Goal: Information Seeking & Learning: Learn about a topic

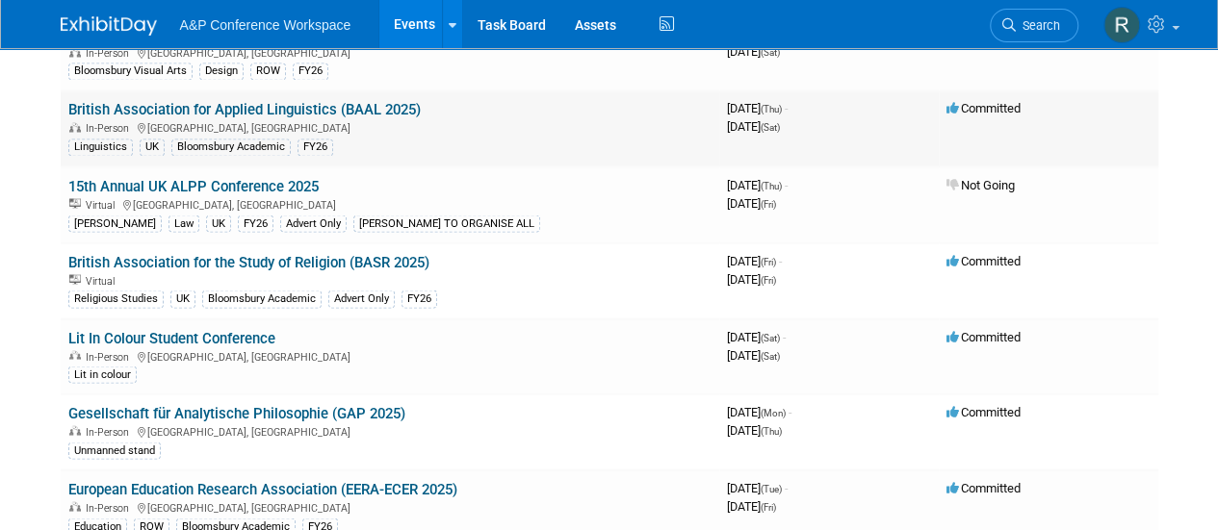
scroll to position [2889, 0]
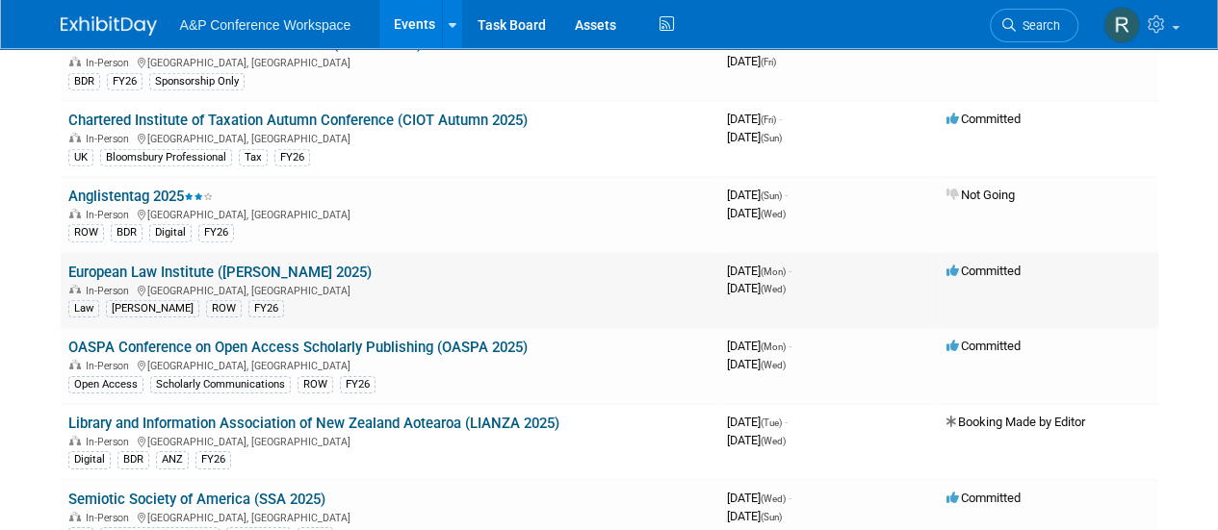
click at [245, 267] on link "European Law Institute ([PERSON_NAME] 2025)" at bounding box center [219, 272] width 303 height 17
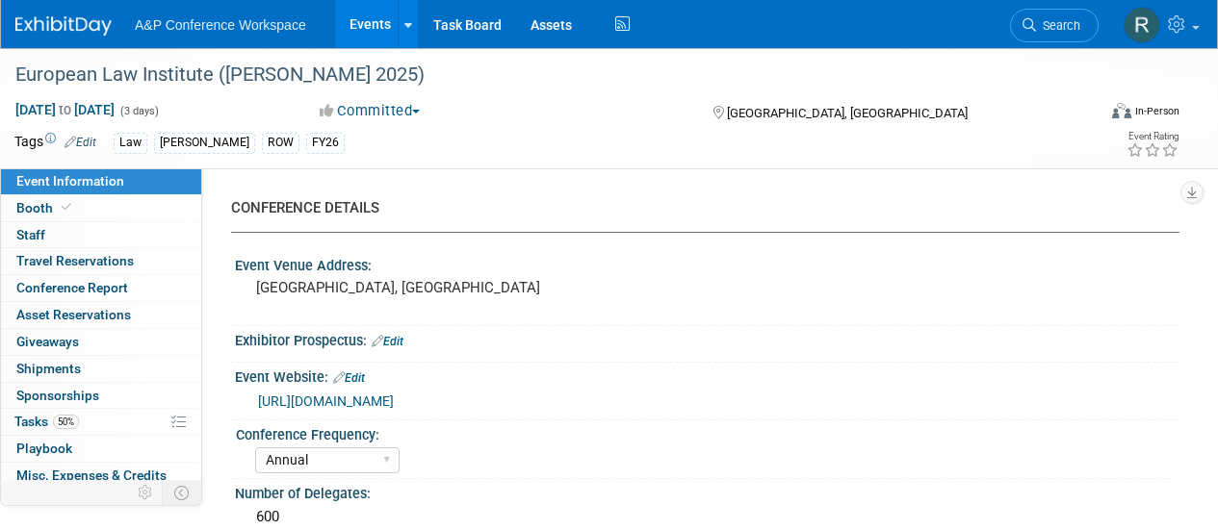
select select "Annual"
select select "Level 3"
select select "Program Advert"
select select "Law"
select select "Hart Publishing"
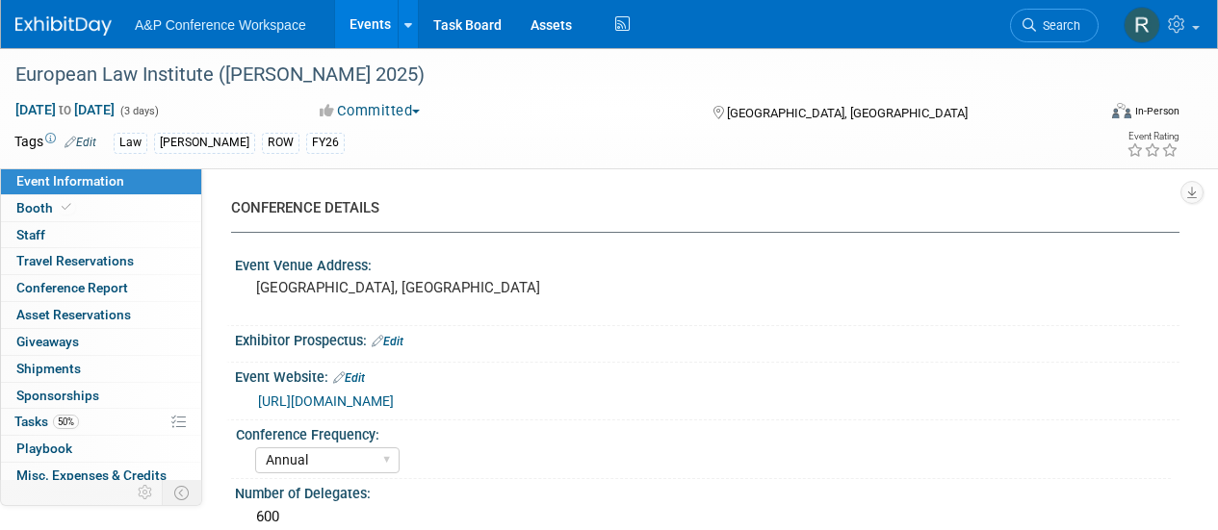
select select "Organised by Mary Mahoney"
select select "Ros Jubber"
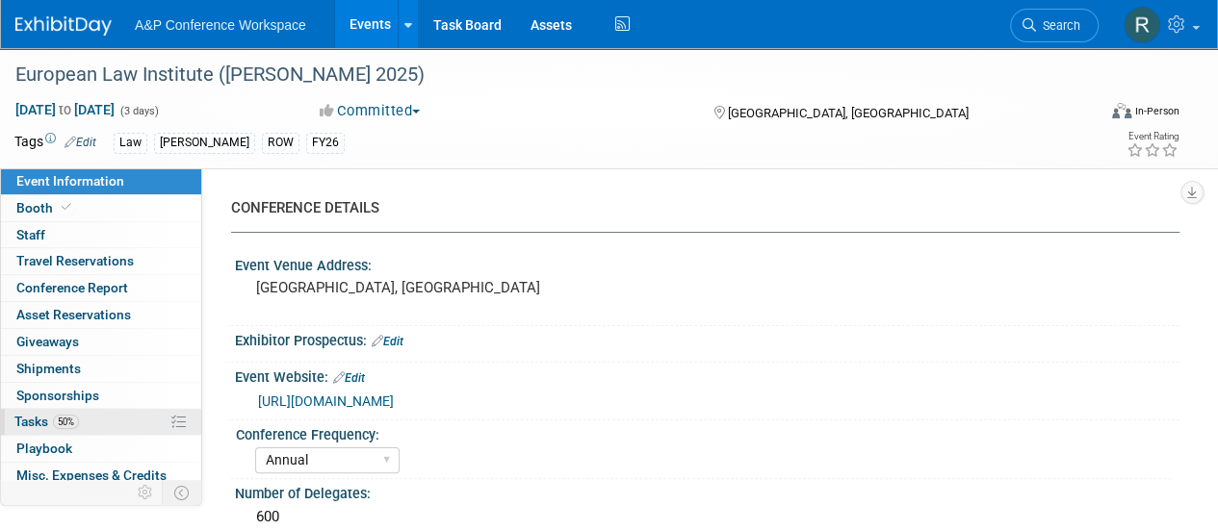
click at [28, 415] on span "Tasks 50%" at bounding box center [46, 421] width 64 height 15
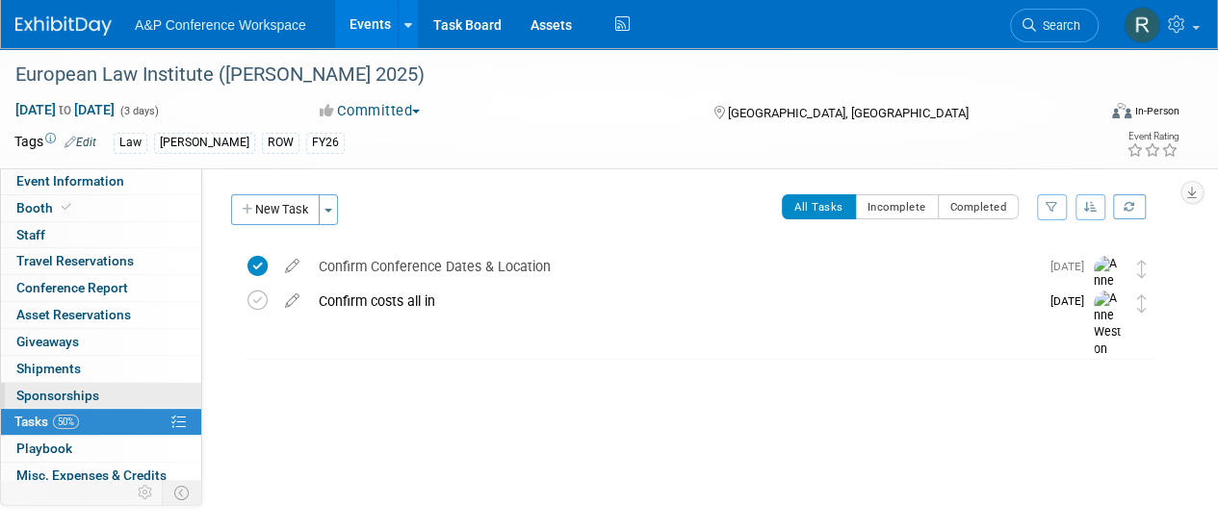
click at [42, 388] on span "Sponsorships 0" at bounding box center [57, 395] width 83 height 15
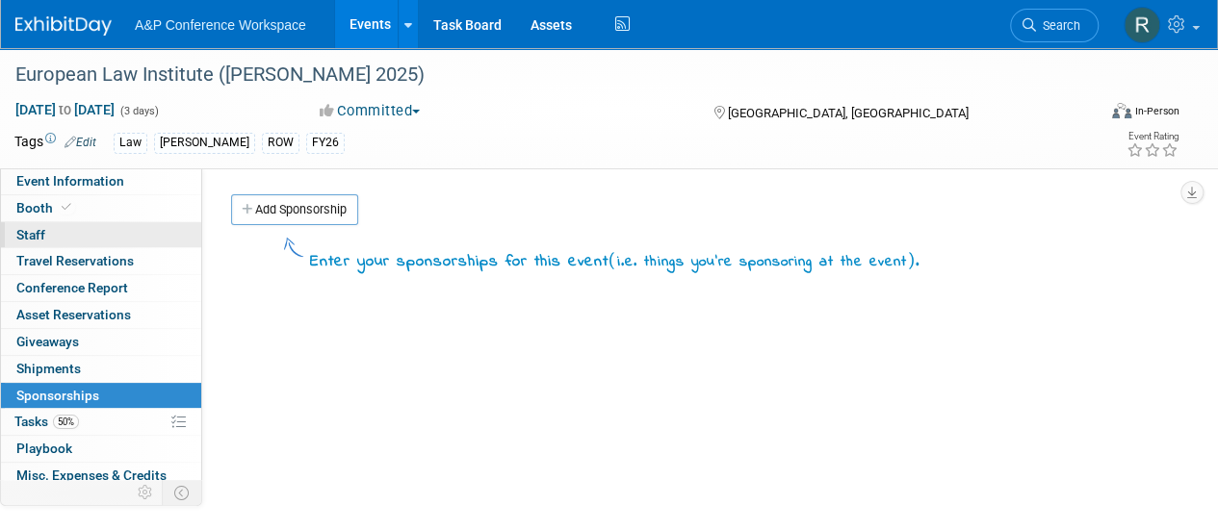
click at [53, 241] on link "0 Staff 0" at bounding box center [101, 235] width 200 height 26
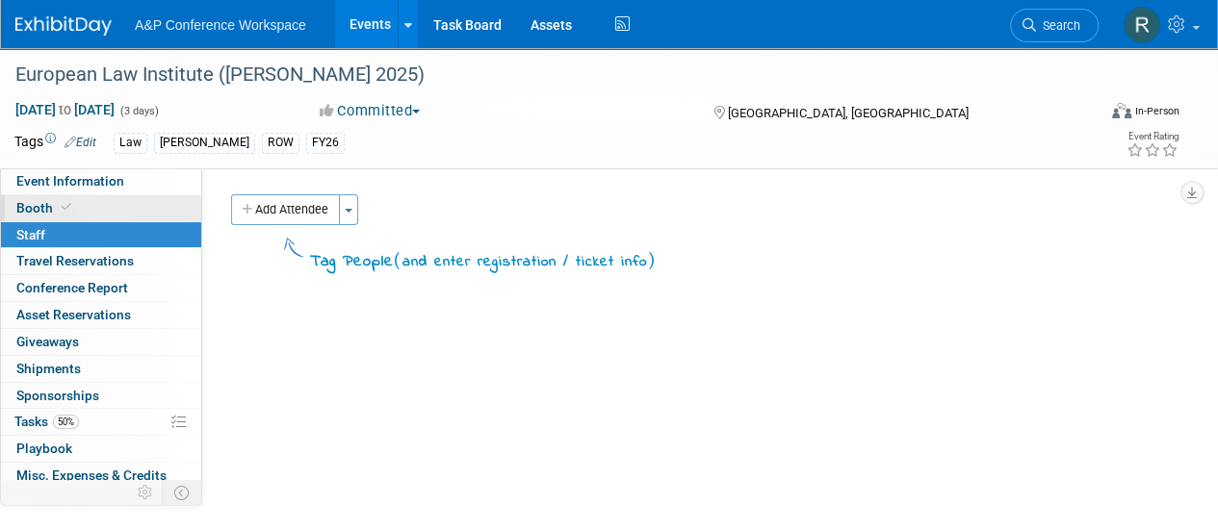
click at [39, 197] on link "Booth" at bounding box center [101, 208] width 200 height 26
select select "HART"
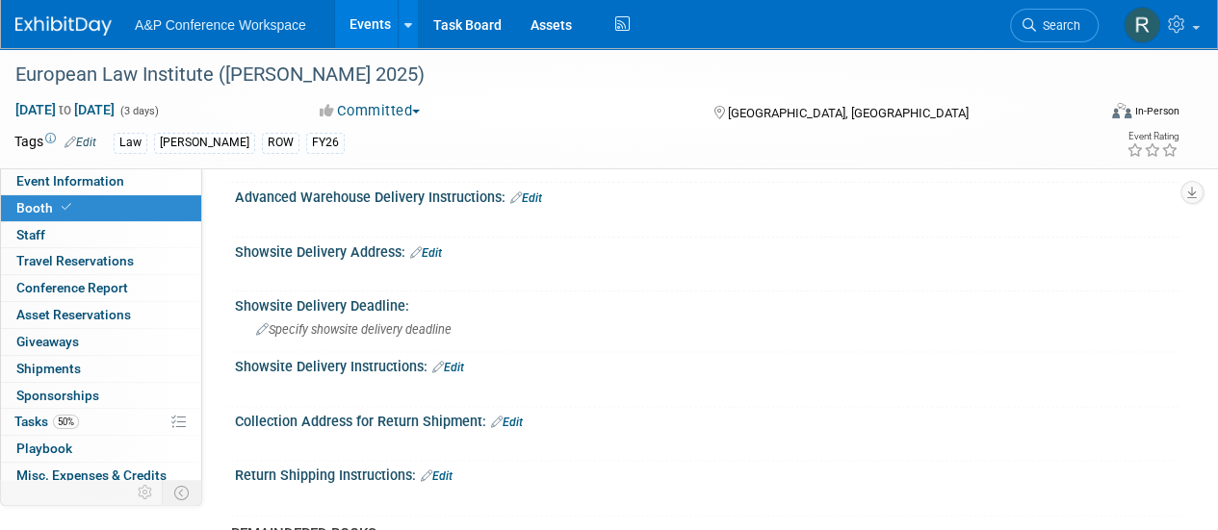
scroll to position [1360, 0]
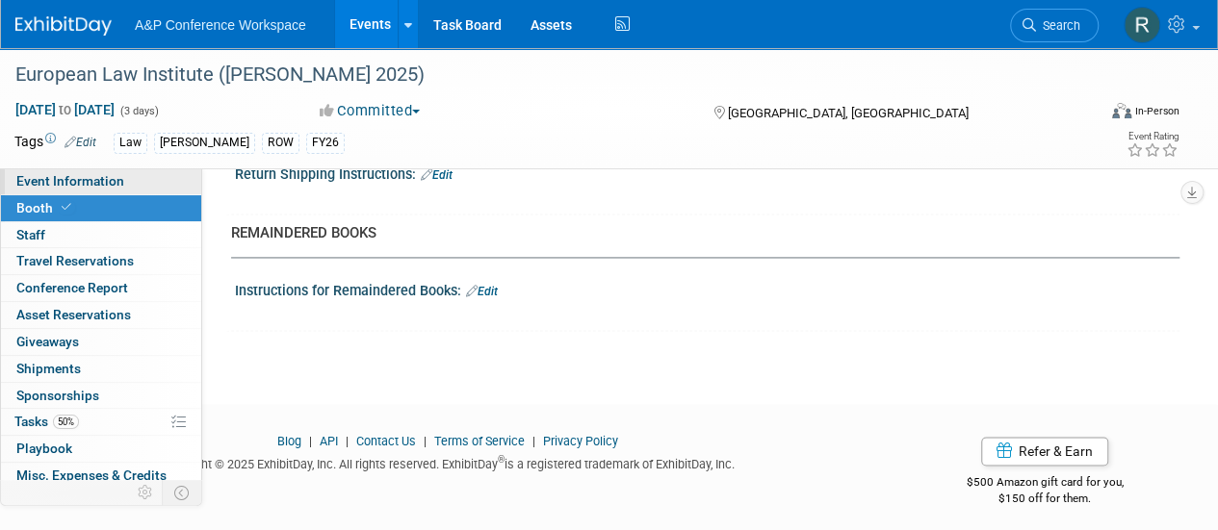
click at [70, 184] on span "Event Information" at bounding box center [70, 180] width 108 height 15
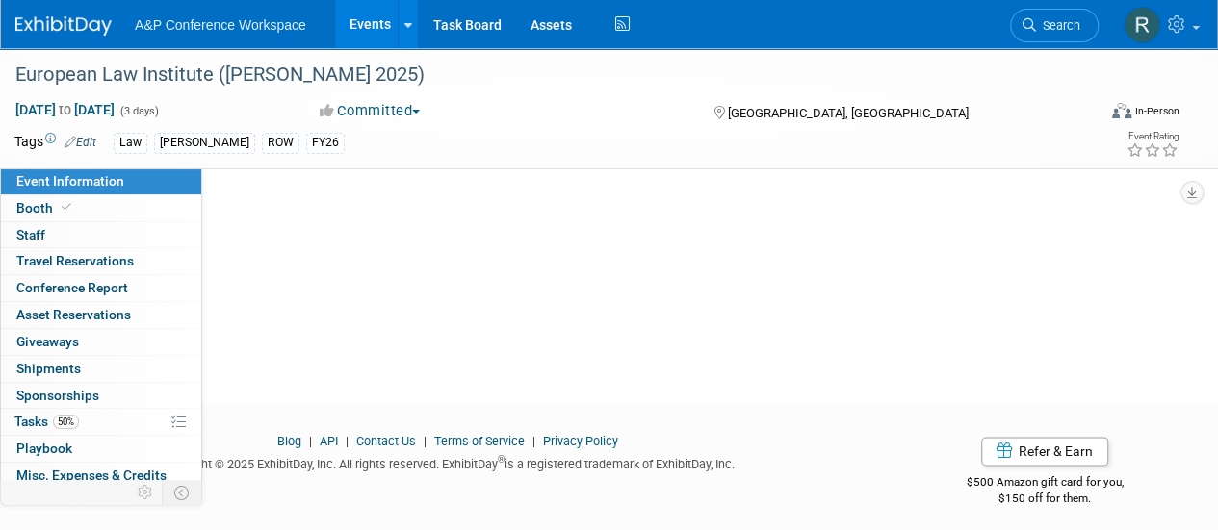
scroll to position [0, 0]
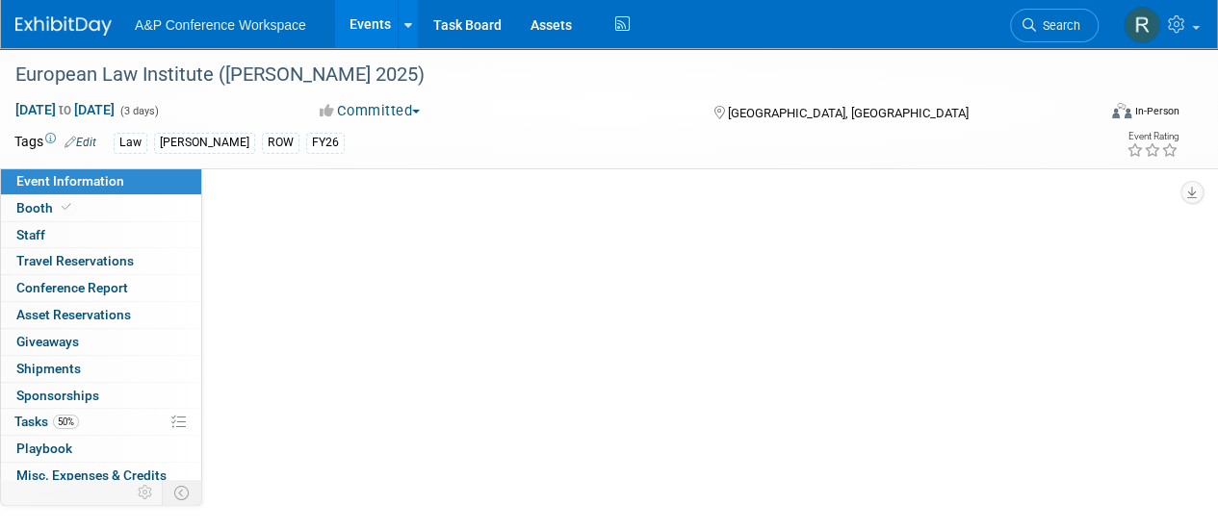
select select "Annual"
select select "Level 3"
select select "Program Advert"
select select "Law"
select select "Hart Publishing"
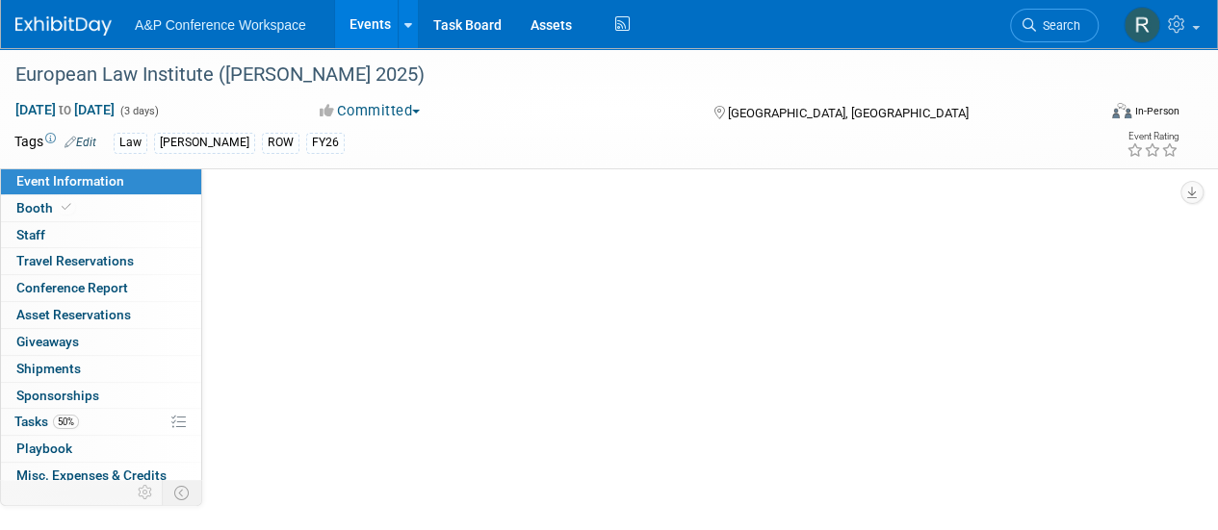
select select "Organised by Mary Mahoney"
select select "Ros Jubber"
